Goal: Check status: Check status

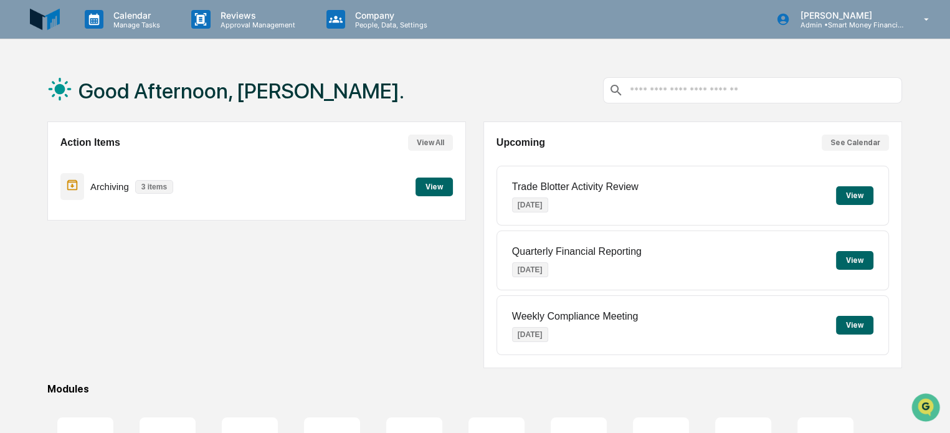
scroll to position [147, 0]
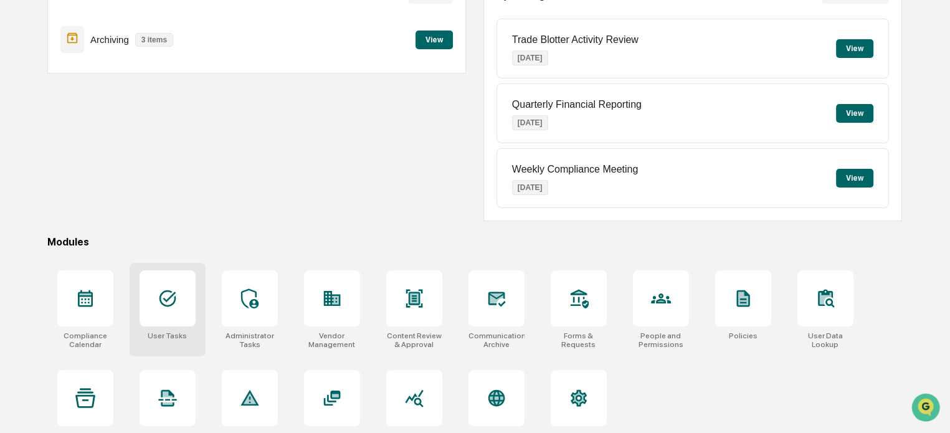
click at [194, 306] on div at bounding box center [168, 298] width 56 height 56
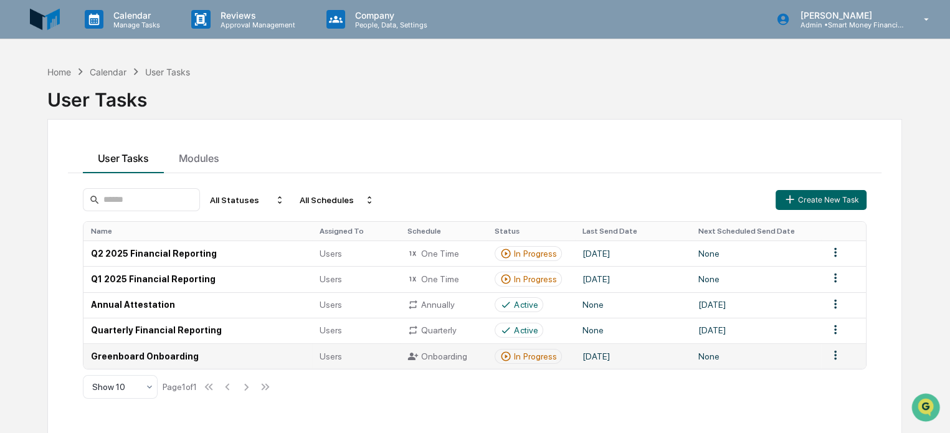
click at [449, 366] on td "Onboarding" at bounding box center [444, 356] width 88 height 26
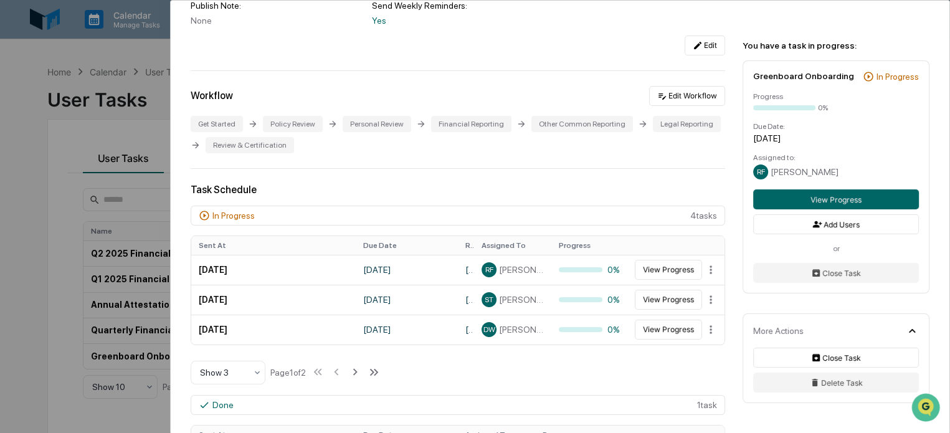
scroll to position [182, 0]
click at [352, 368] on icon at bounding box center [355, 372] width 14 height 14
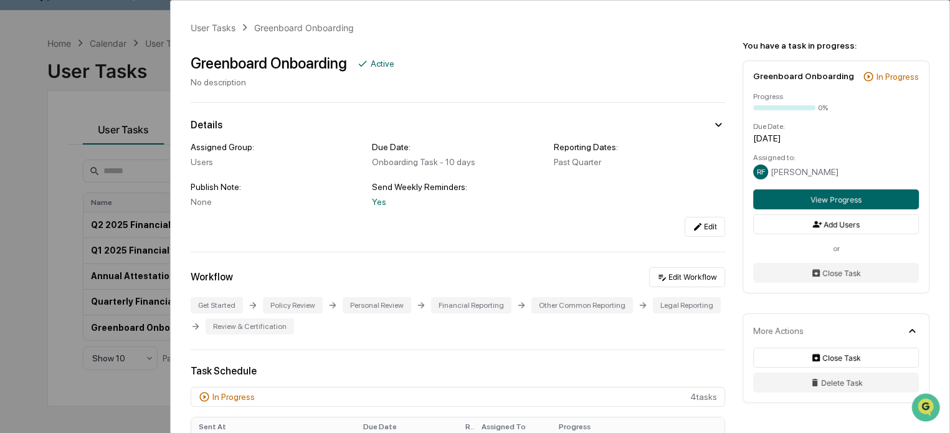
scroll to position [0, 0]
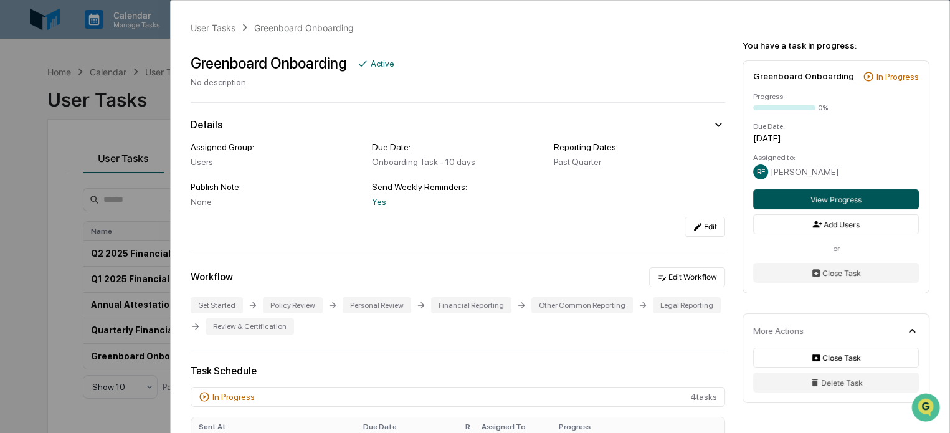
click at [841, 199] on button "View Progress" at bounding box center [836, 199] width 166 height 20
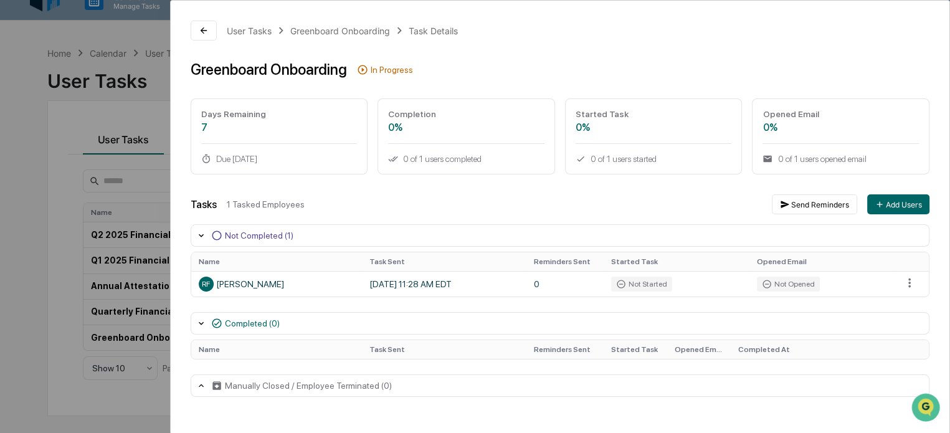
scroll to position [19, 0]
click at [195, 21] on button at bounding box center [204, 31] width 26 height 20
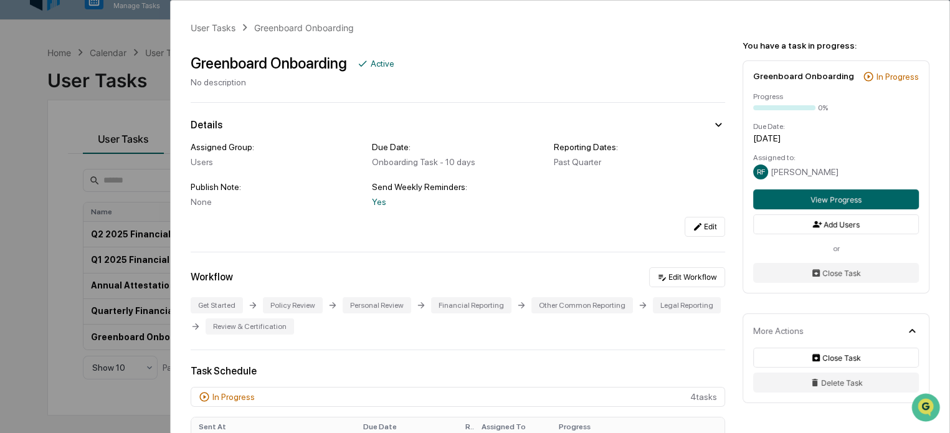
click at [148, 37] on div "User Tasks Greenboard Onboarding Greenboard Onboarding Active No description De…" at bounding box center [475, 216] width 950 height 433
